Goal: Book appointment/travel/reservation

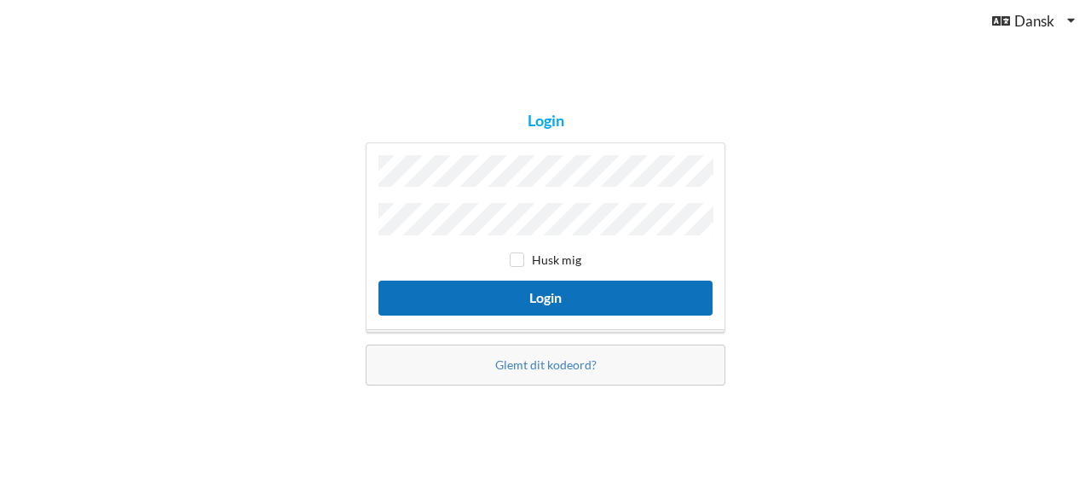
click at [495, 300] on button "Login" at bounding box center [545, 297] width 334 height 35
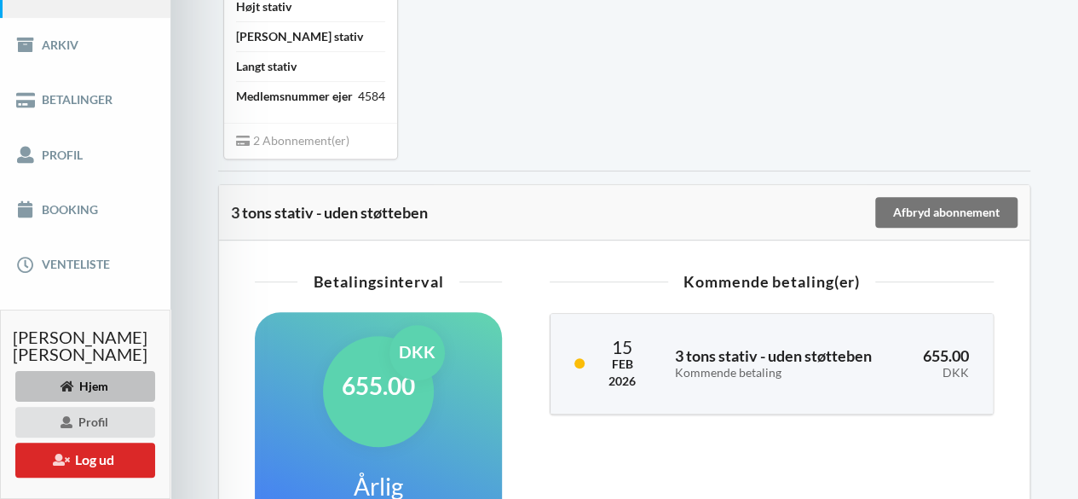
scroll to position [252, 0]
click at [46, 209] on link "Booking" at bounding box center [85, 209] width 170 height 55
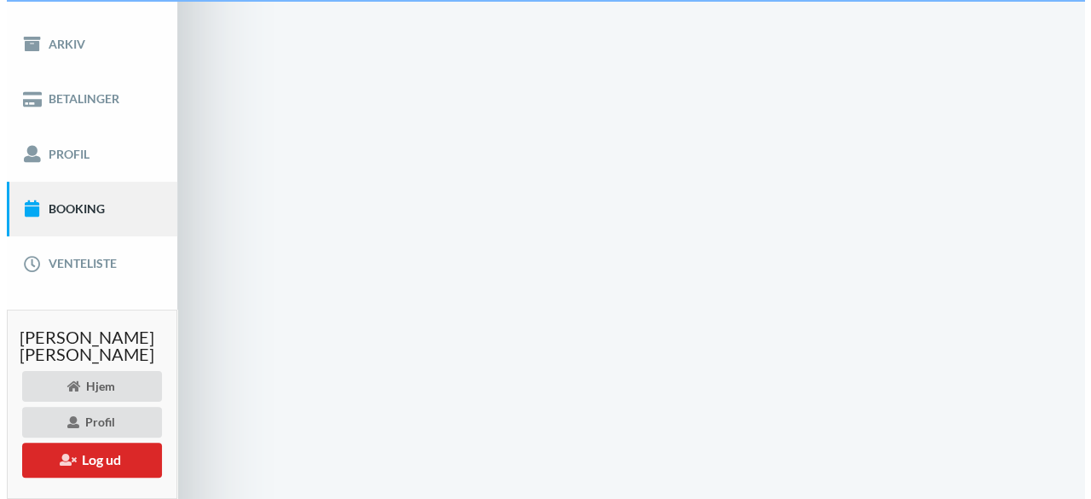
scroll to position [43, 0]
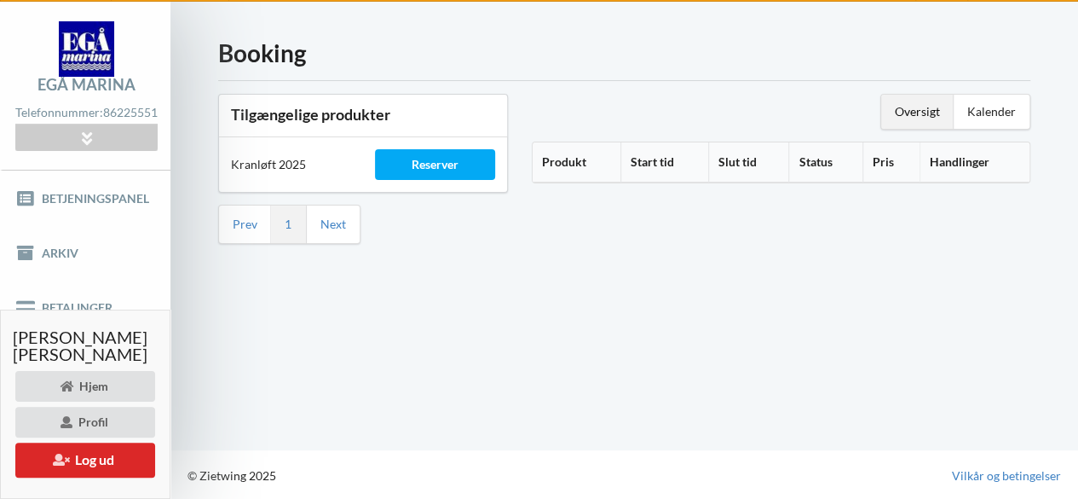
click at [453, 159] on div "Reserver" at bounding box center [435, 164] width 120 height 31
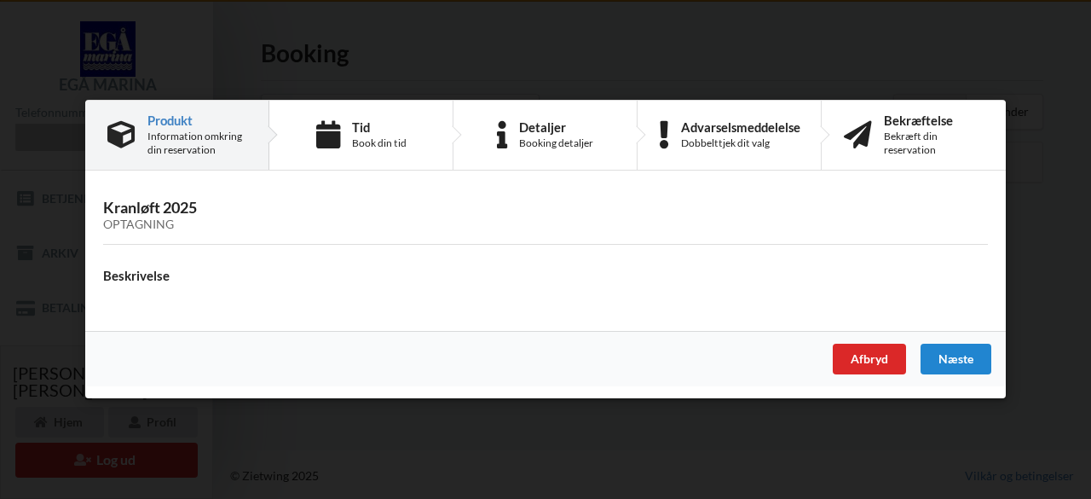
click at [950, 358] on div "Næste" at bounding box center [955, 359] width 71 height 31
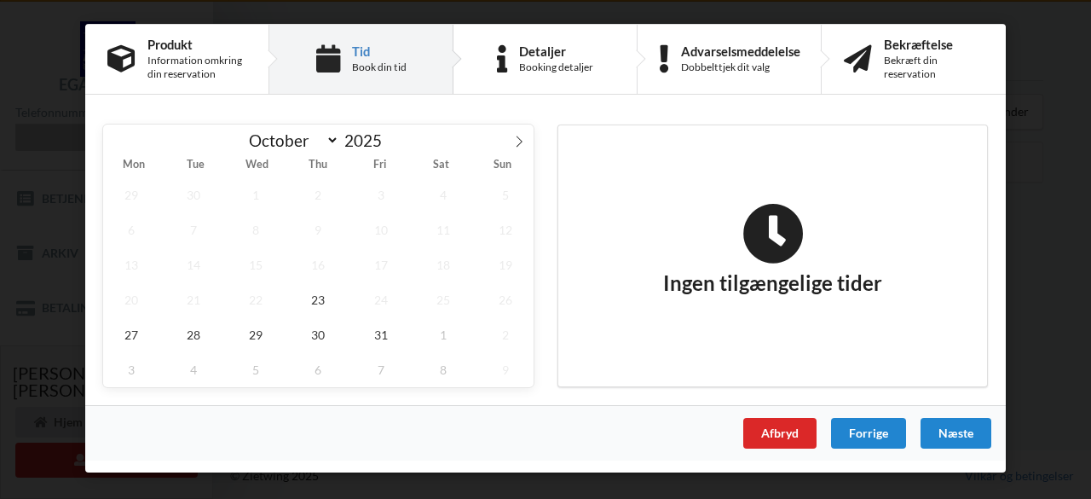
click at [513, 139] on icon at bounding box center [519, 141] width 12 height 12
click at [521, 139] on icon at bounding box center [519, 141] width 12 height 12
click at [126, 137] on span at bounding box center [117, 138] width 29 height 29
click at [120, 146] on icon at bounding box center [118, 141] width 12 height 12
click at [387, 332] on span "31" at bounding box center [381, 334] width 56 height 35
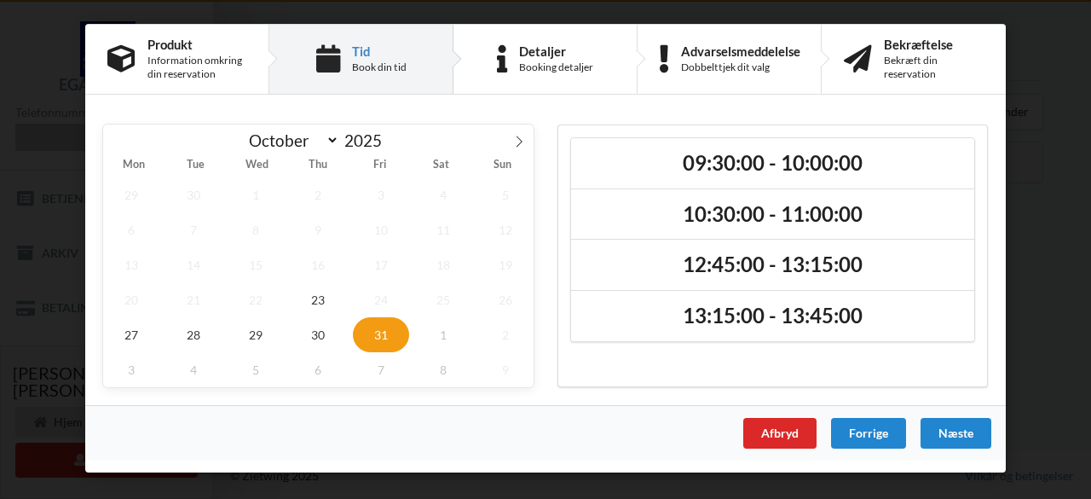
click at [518, 140] on icon at bounding box center [519, 141] width 12 height 12
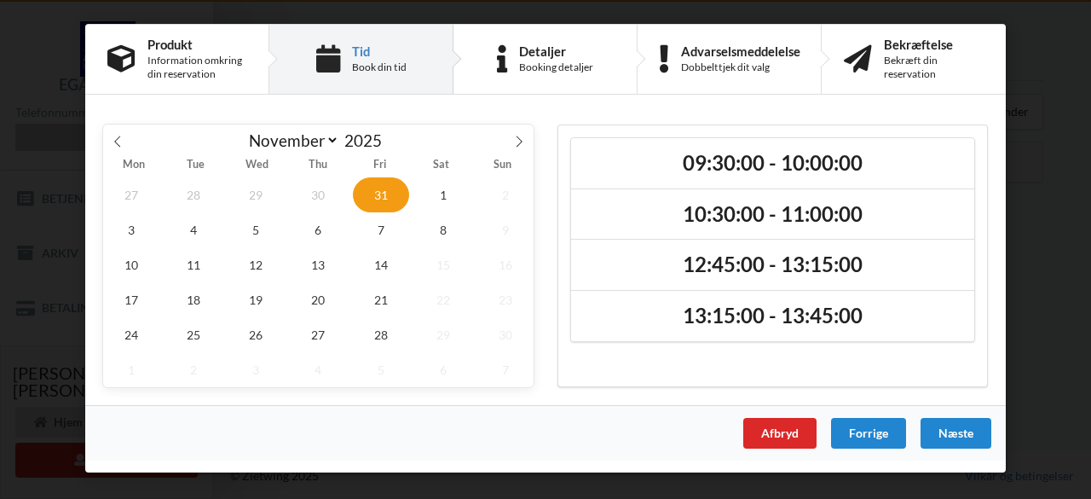
select select "10"
click at [442, 205] on span "1" at bounding box center [443, 194] width 56 height 35
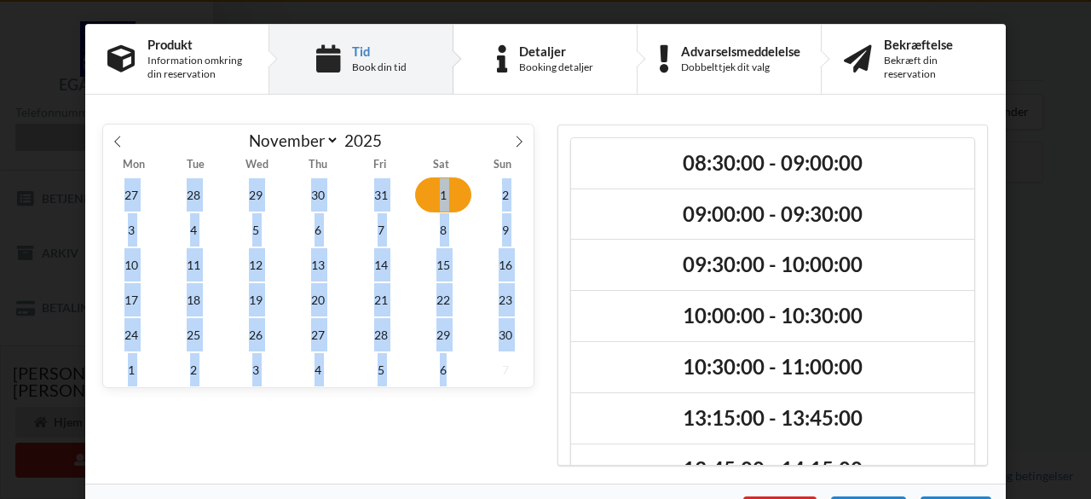
click at [458, 453] on div "[DATE] October November [DATE] Mon Tue Wed Thu Fri Sat Sun 27 28 29 30 31 1 2 3…" at bounding box center [318, 294] width 454 height 365
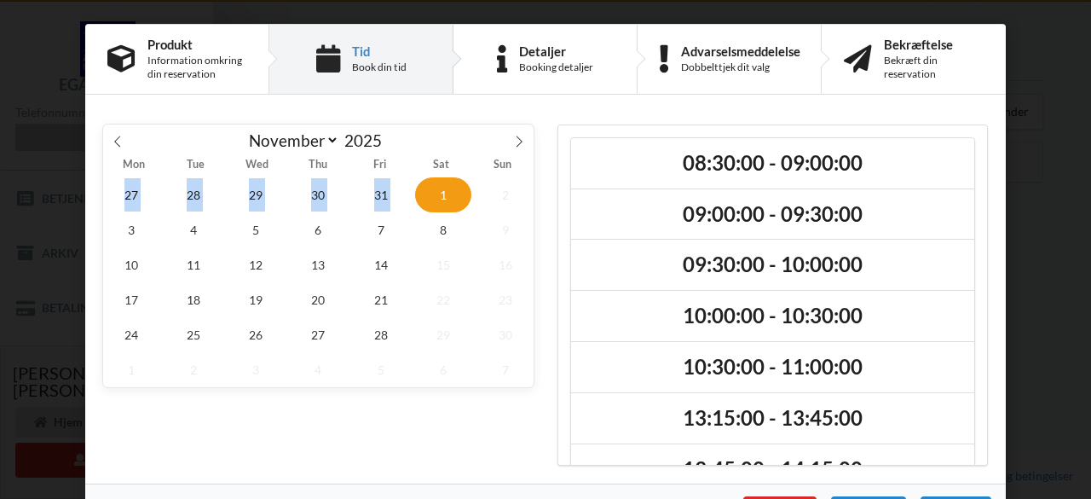
click at [438, 188] on span "1" at bounding box center [443, 194] width 56 height 35
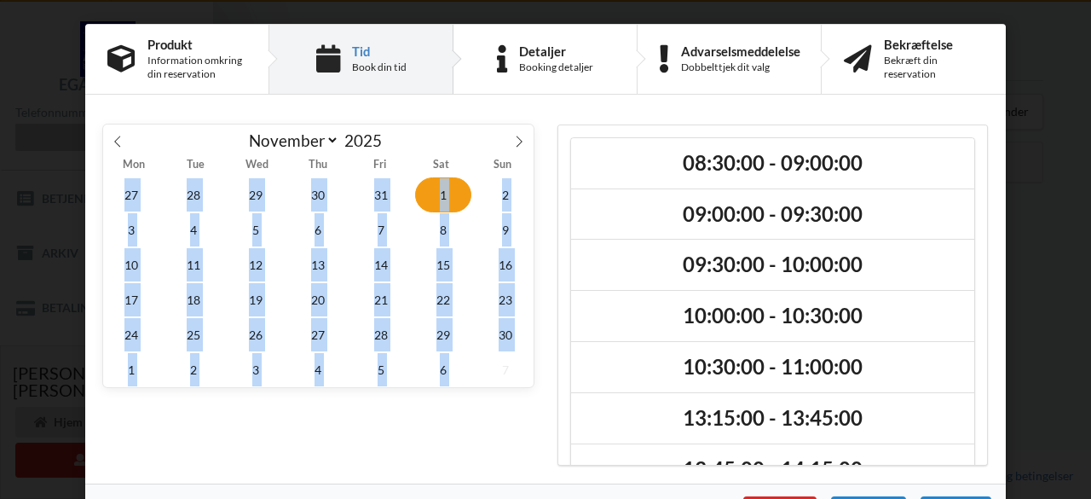
click at [472, 447] on div "[DATE] October November [DATE] Mon Tue Wed Thu Fri Sat Sun 27 28 29 30 31 1 2 3…" at bounding box center [318, 294] width 454 height 365
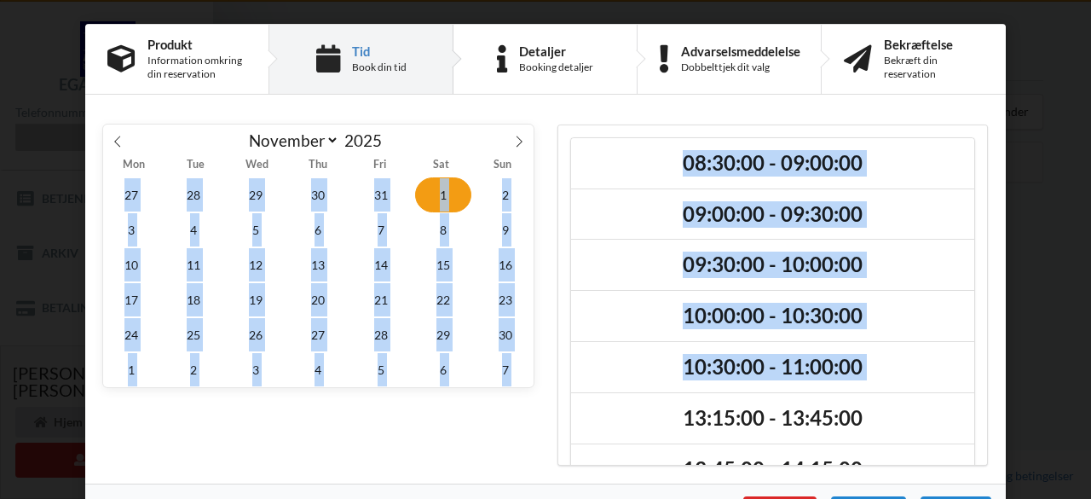
click at [627, 425] on h2 "13:15:00 - 13:45:00" at bounding box center [772, 418] width 379 height 26
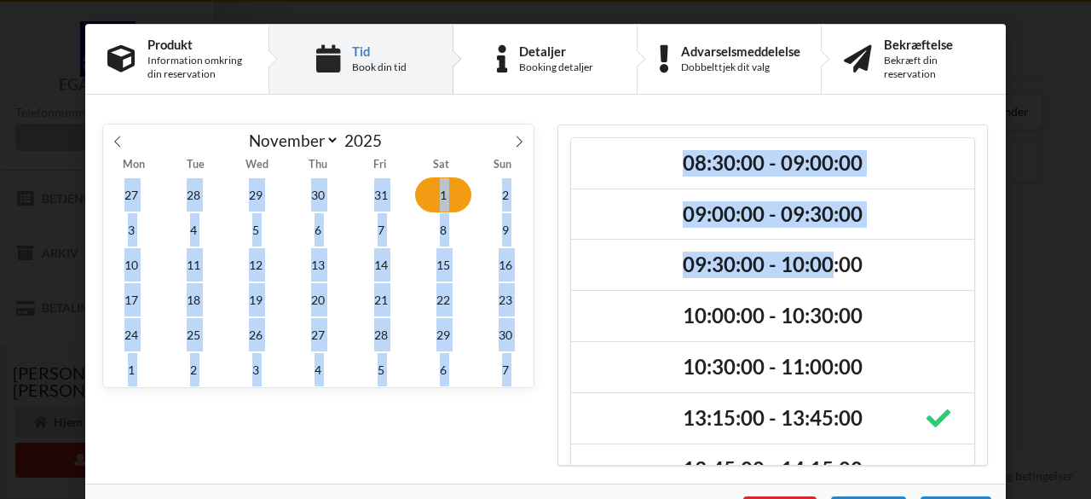
click at [826, 264] on h2 "09:30:00 - 10:00:00" at bounding box center [772, 264] width 379 height 26
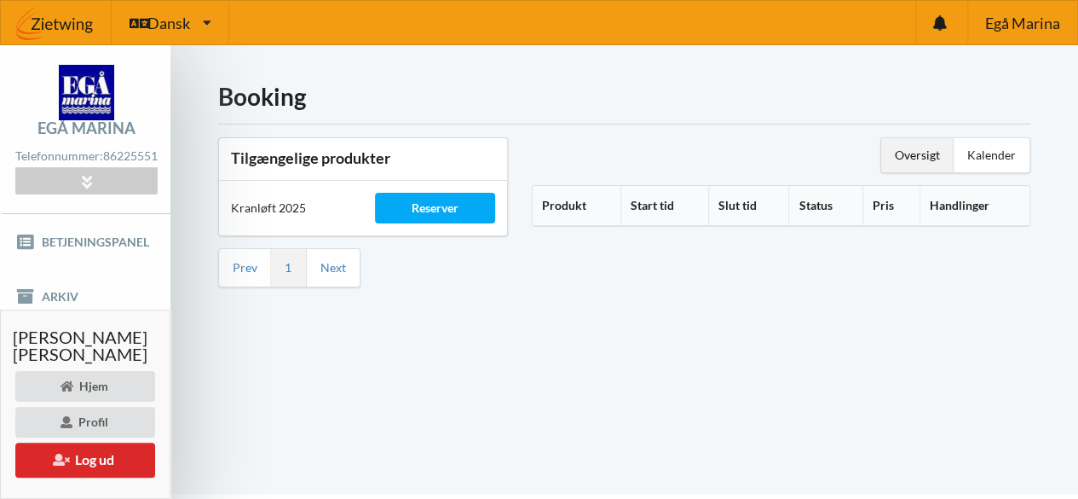
click at [465, 193] on div "Reserver" at bounding box center [435, 208] width 120 height 31
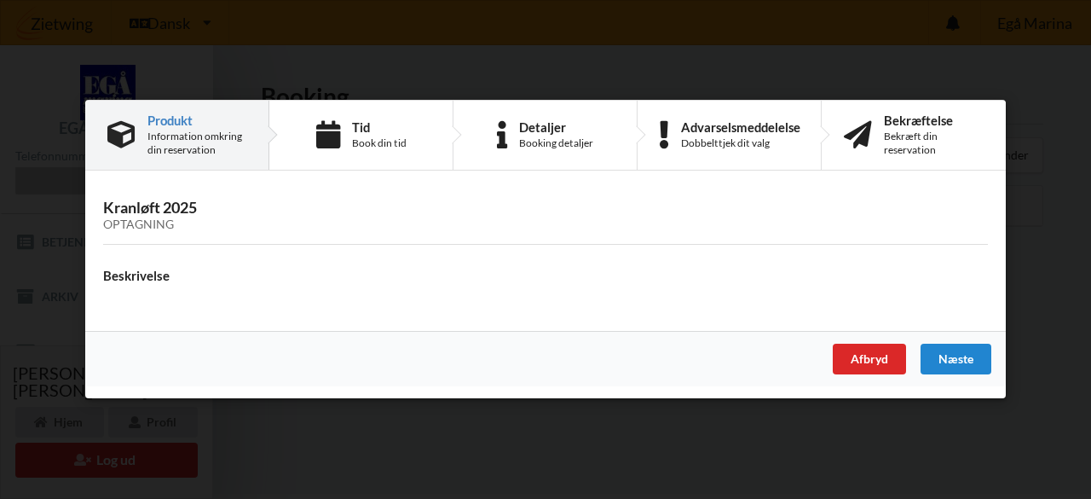
click at [958, 360] on div "Næste" at bounding box center [955, 359] width 71 height 31
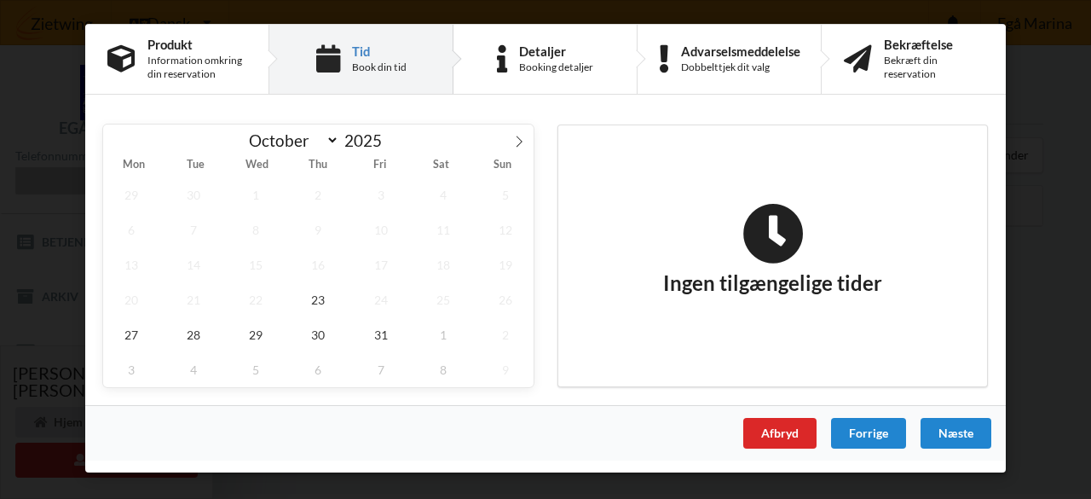
click at [513, 141] on icon at bounding box center [519, 141] width 12 height 12
select select "10"
click at [437, 191] on span "1" at bounding box center [443, 194] width 56 height 35
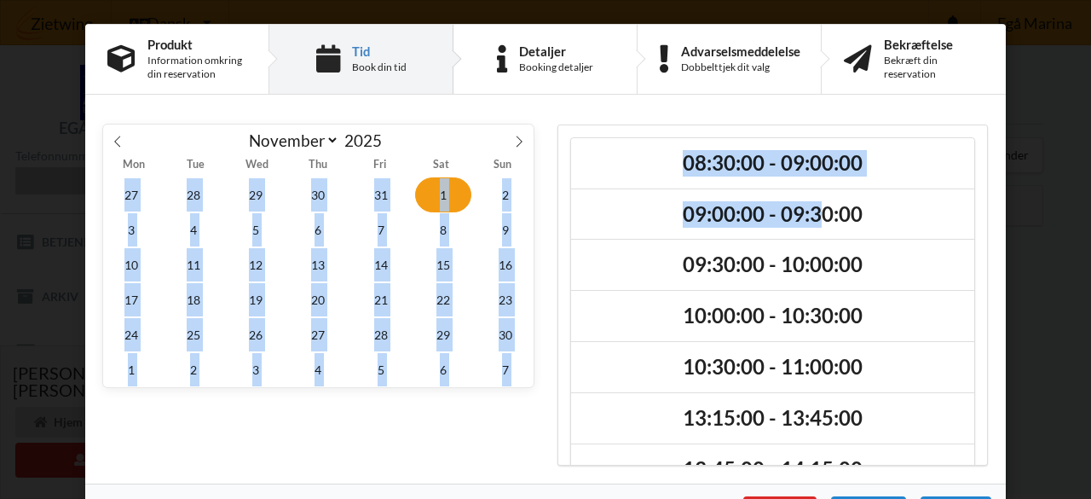
click at [808, 218] on h2 "09:00:00 - 09:30:00" at bounding box center [772, 214] width 379 height 26
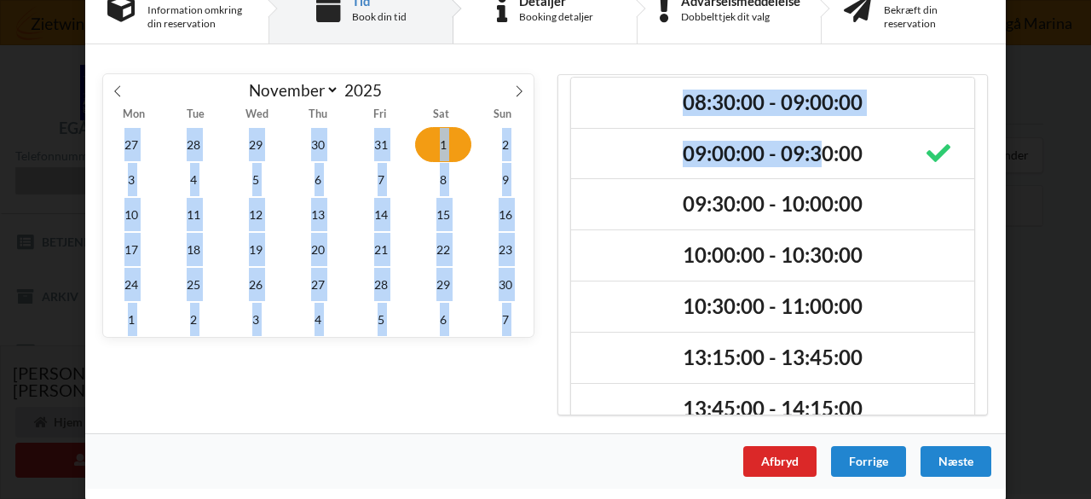
scroll to position [6, 0]
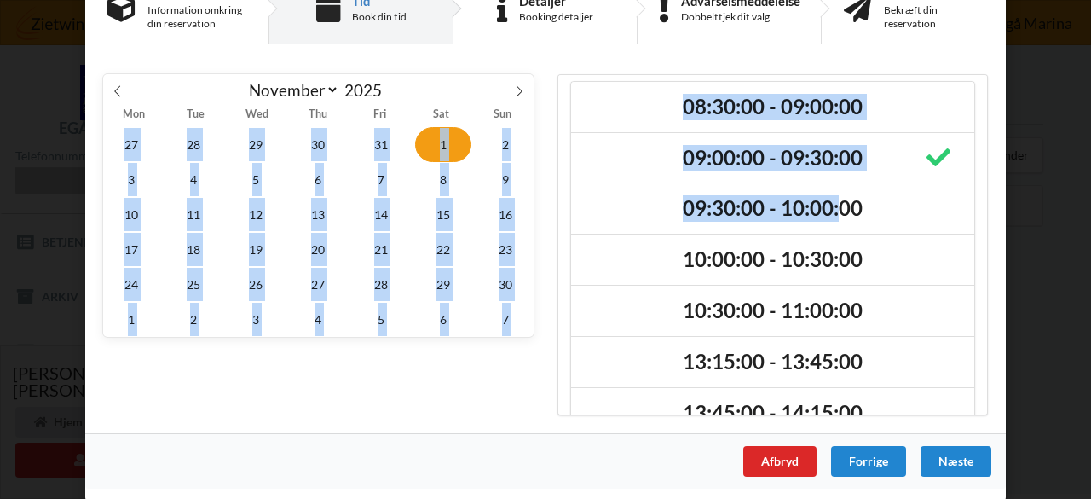
click at [833, 207] on h2 "09:30:00 - 10:00:00" at bounding box center [772, 208] width 379 height 26
click at [943, 459] on div "Næste" at bounding box center [955, 461] width 71 height 31
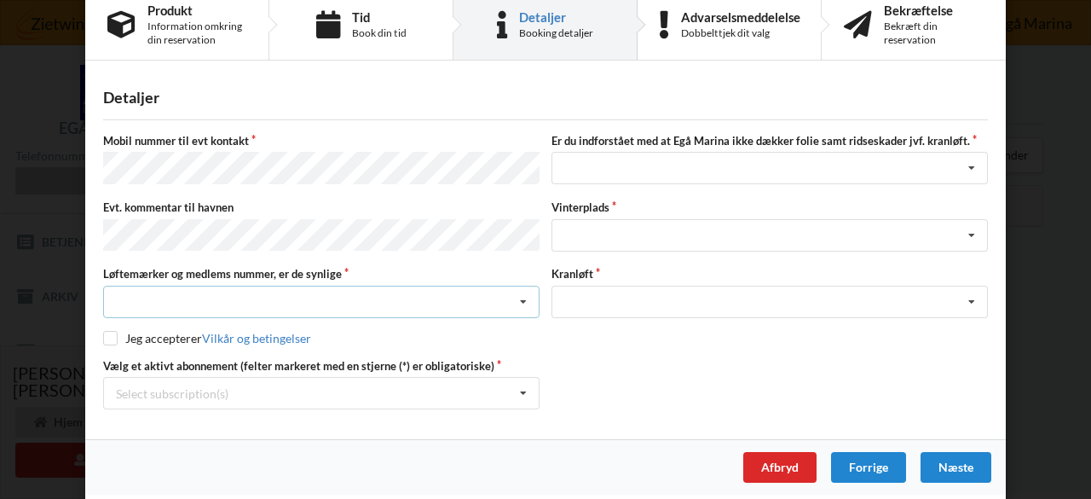
click at [408, 295] on div "Nej, jeg kontakter havnekontoret inden løftet Ja, mine mærker er synlige og int…" at bounding box center [321, 301] width 436 height 32
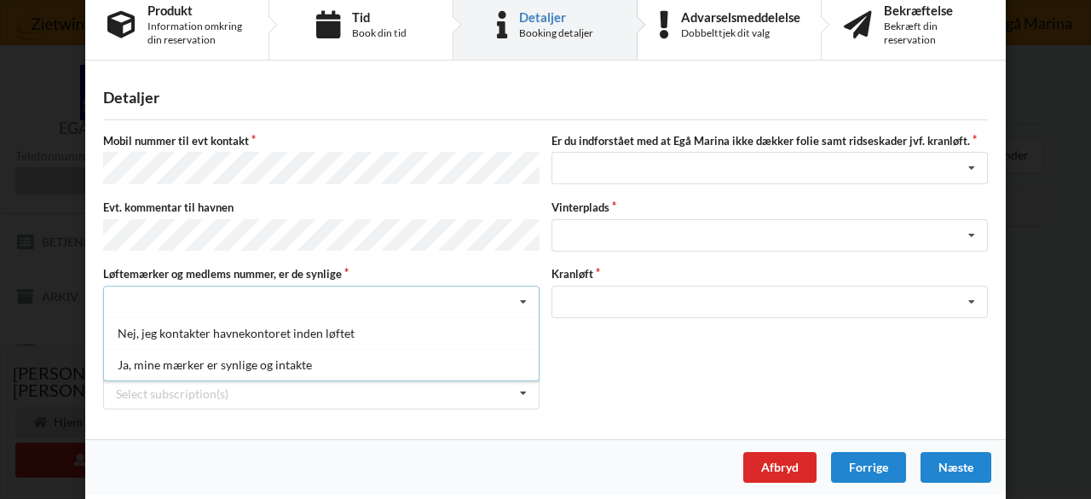
click at [228, 362] on div "Ja, mine mærker er synlige og intakte" at bounding box center [321, 365] width 435 height 32
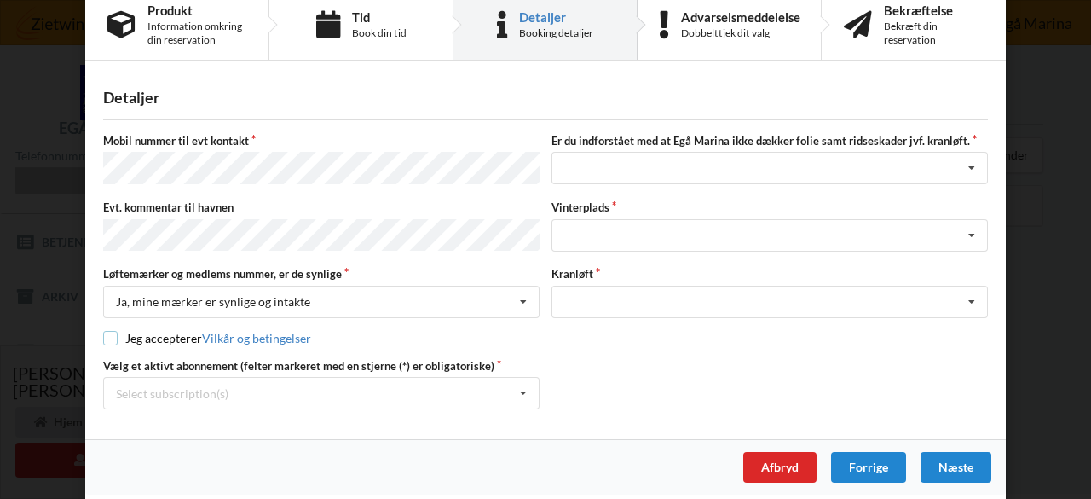
click at [104, 331] on input "checkbox" at bounding box center [110, 338] width 14 height 14
checkbox input "true"
click at [149, 388] on div "Select subscription(s)" at bounding box center [172, 393] width 112 height 14
click at [178, 451] on div "* Lejer 5-42 C" at bounding box center [321, 456] width 435 height 32
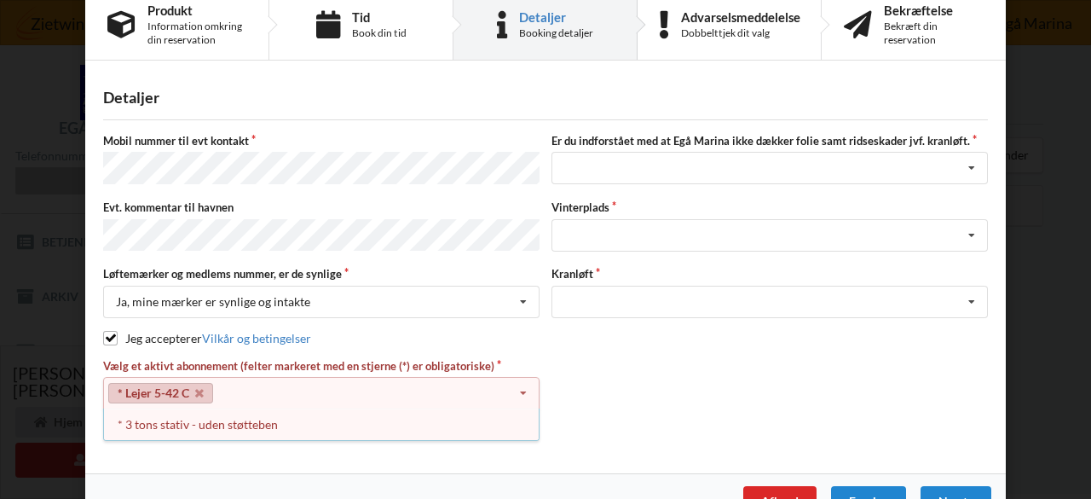
click at [191, 418] on div "* 3 tons stativ - uden støtteben" at bounding box center [321, 424] width 435 height 32
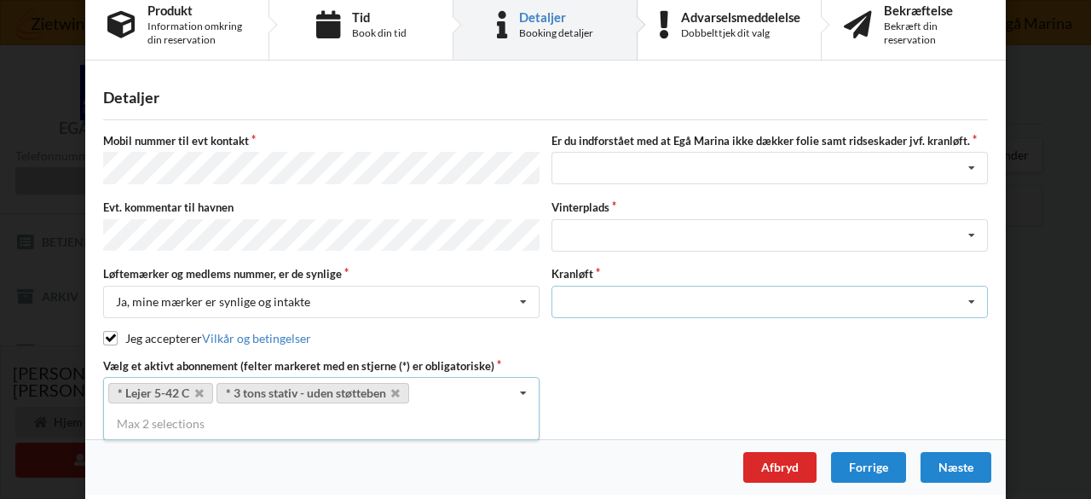
click at [578, 297] on div "Optagning" at bounding box center [769, 301] width 436 height 32
click at [591, 326] on div "Optagning" at bounding box center [769, 333] width 435 height 32
click at [602, 226] on div "Landplads nr. 1 Landplads nr. 2 Landplads nr.3 Landplads nr. 4 Landplads nr. 5 …" at bounding box center [769, 235] width 436 height 32
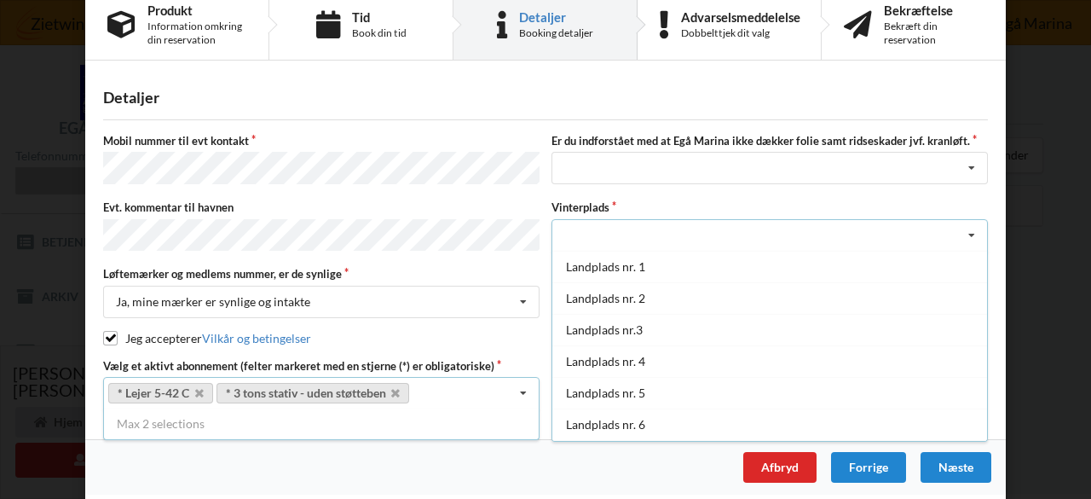
click at [607, 257] on div "Landplads nr. 1" at bounding box center [769, 267] width 435 height 32
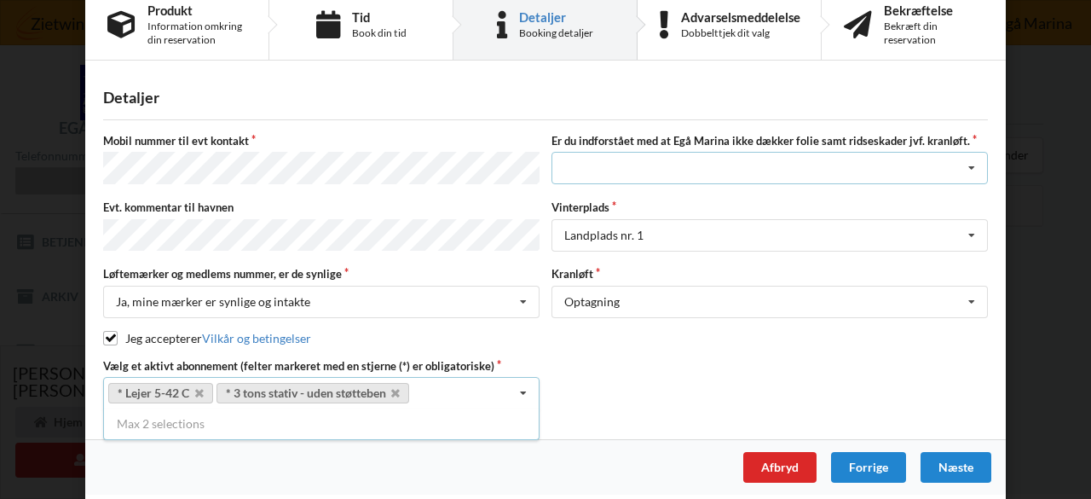
click at [614, 175] on div "Jeg har tæpper med og tager selv ansvaret for eventuelle folie samt ridseskader…" at bounding box center [769, 168] width 436 height 32
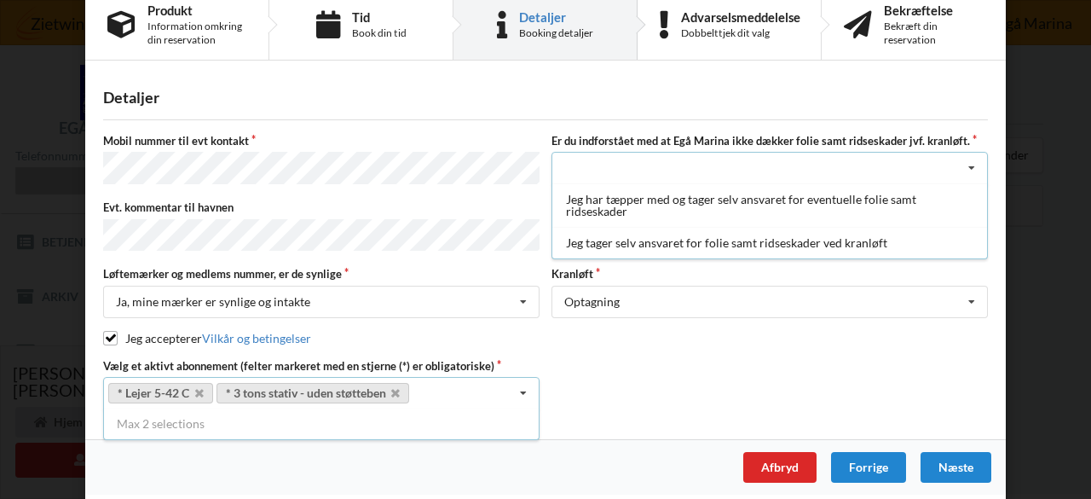
click at [605, 240] on div "Jeg tager selv ansvaret for folie samt ridseskader ved kranløft" at bounding box center [769, 243] width 435 height 32
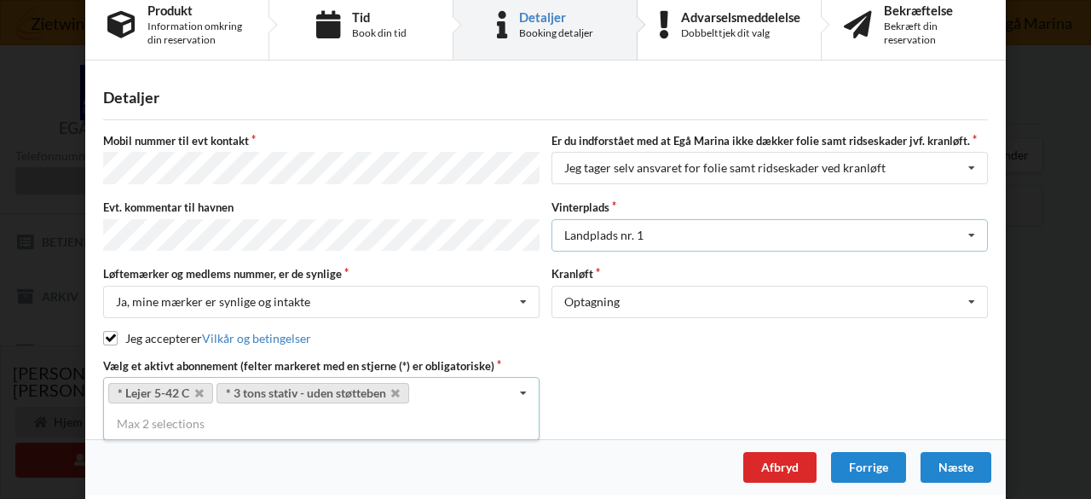
click at [615, 232] on div "Landplads nr. 1" at bounding box center [603, 235] width 79 height 12
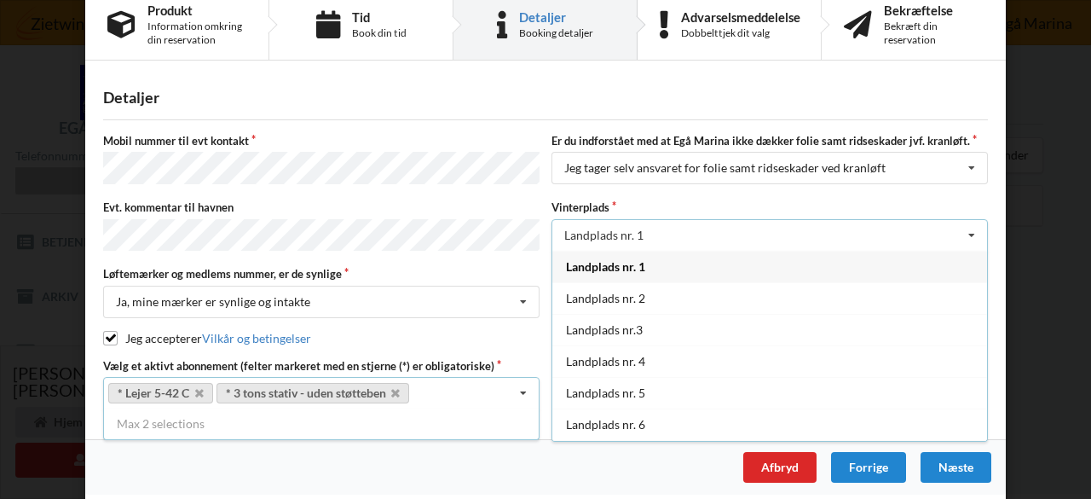
click at [649, 264] on div "Landplads nr. 1" at bounding box center [769, 267] width 435 height 32
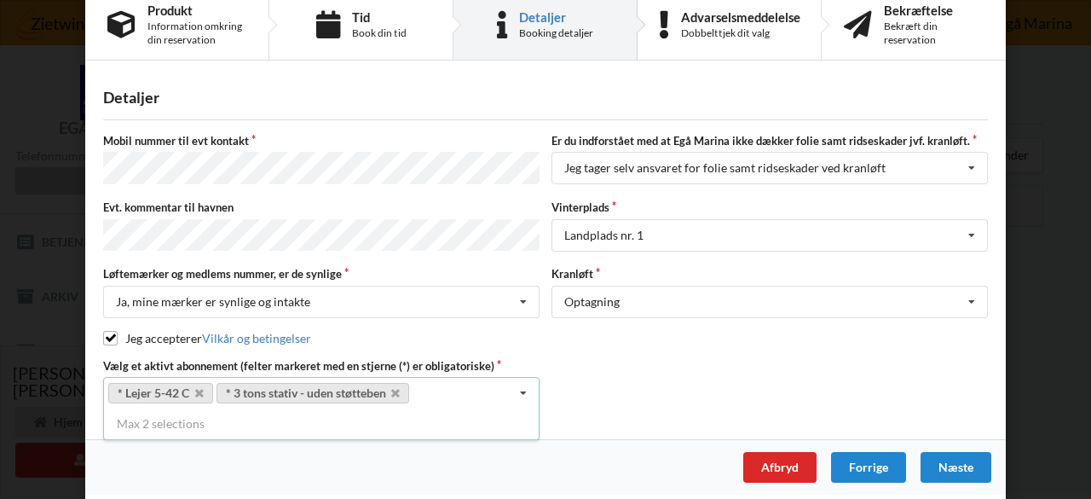
click at [951, 461] on div "Næste" at bounding box center [955, 467] width 71 height 31
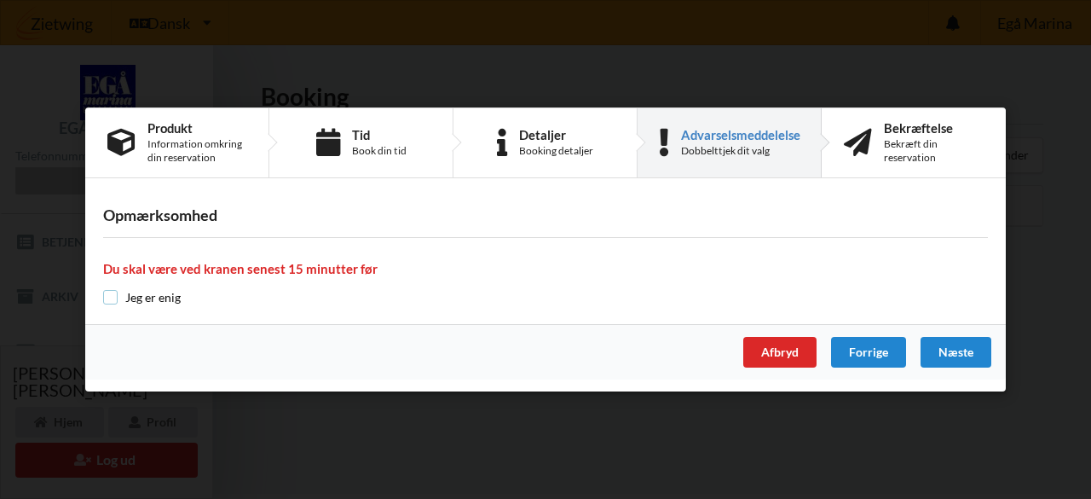
click at [112, 292] on input "checkbox" at bounding box center [110, 297] width 14 height 14
checkbox input "true"
click at [943, 356] on div "Næste" at bounding box center [955, 352] width 71 height 31
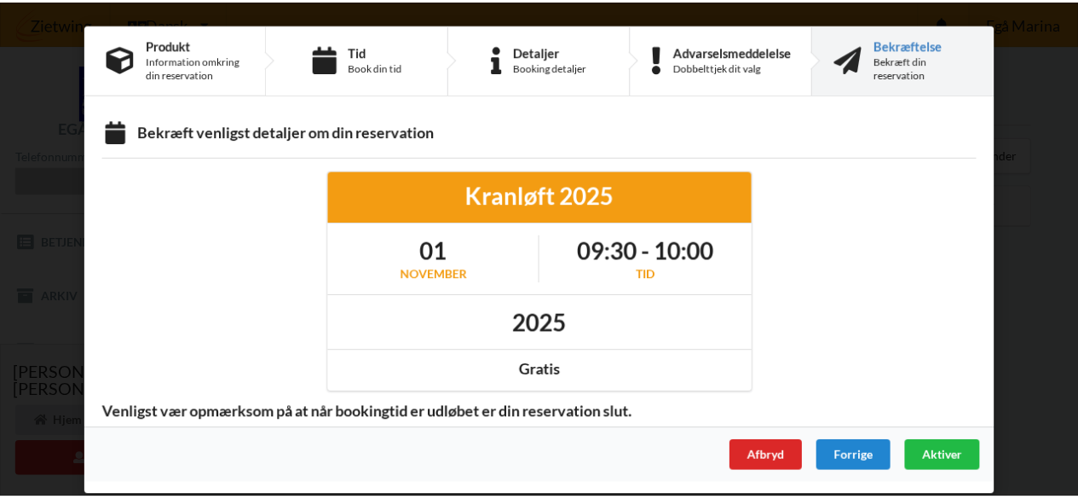
scroll to position [0, 0]
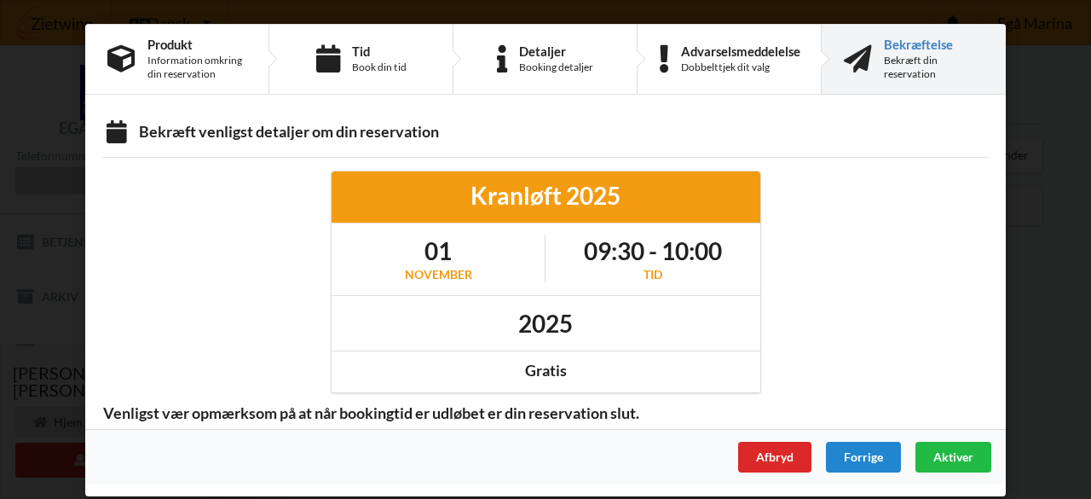
click at [955, 454] on span "Aktiver" at bounding box center [953, 456] width 40 height 14
